Goal: Find specific page/section: Find specific page/section

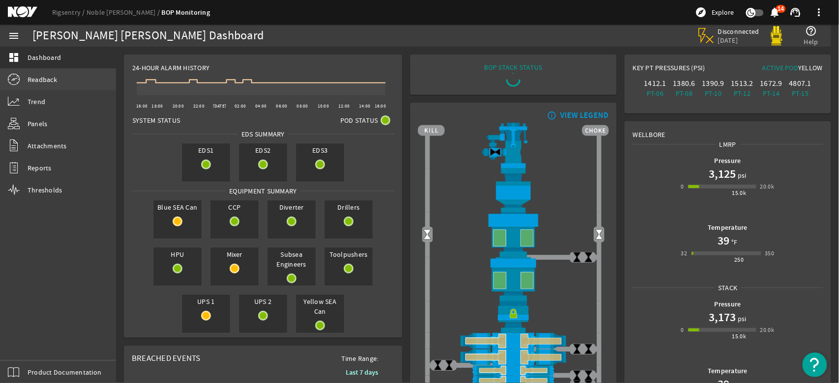
click at [21, 78] on link "Readback" at bounding box center [58, 80] width 116 height 22
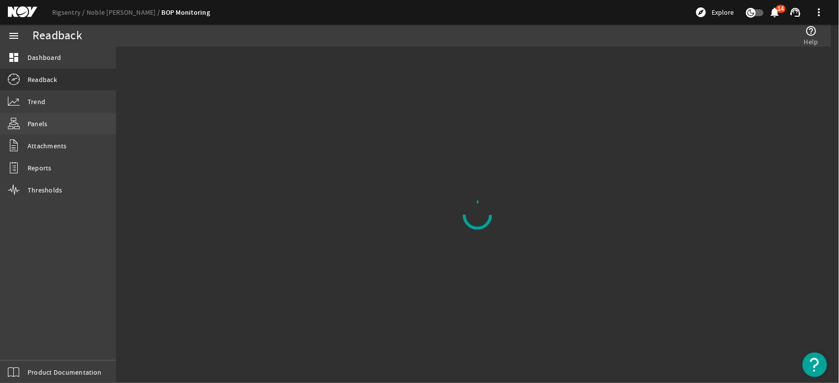
click at [35, 117] on link "Panels" at bounding box center [58, 124] width 116 height 22
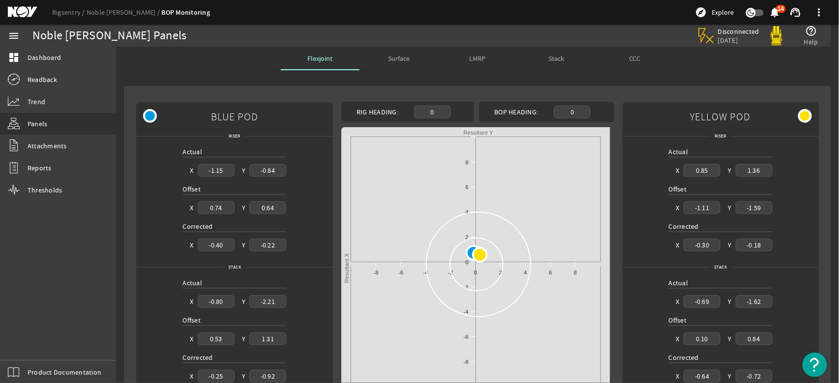
click at [391, 55] on span "Surface" at bounding box center [399, 58] width 22 height 7
